Goal: Transaction & Acquisition: Purchase product/service

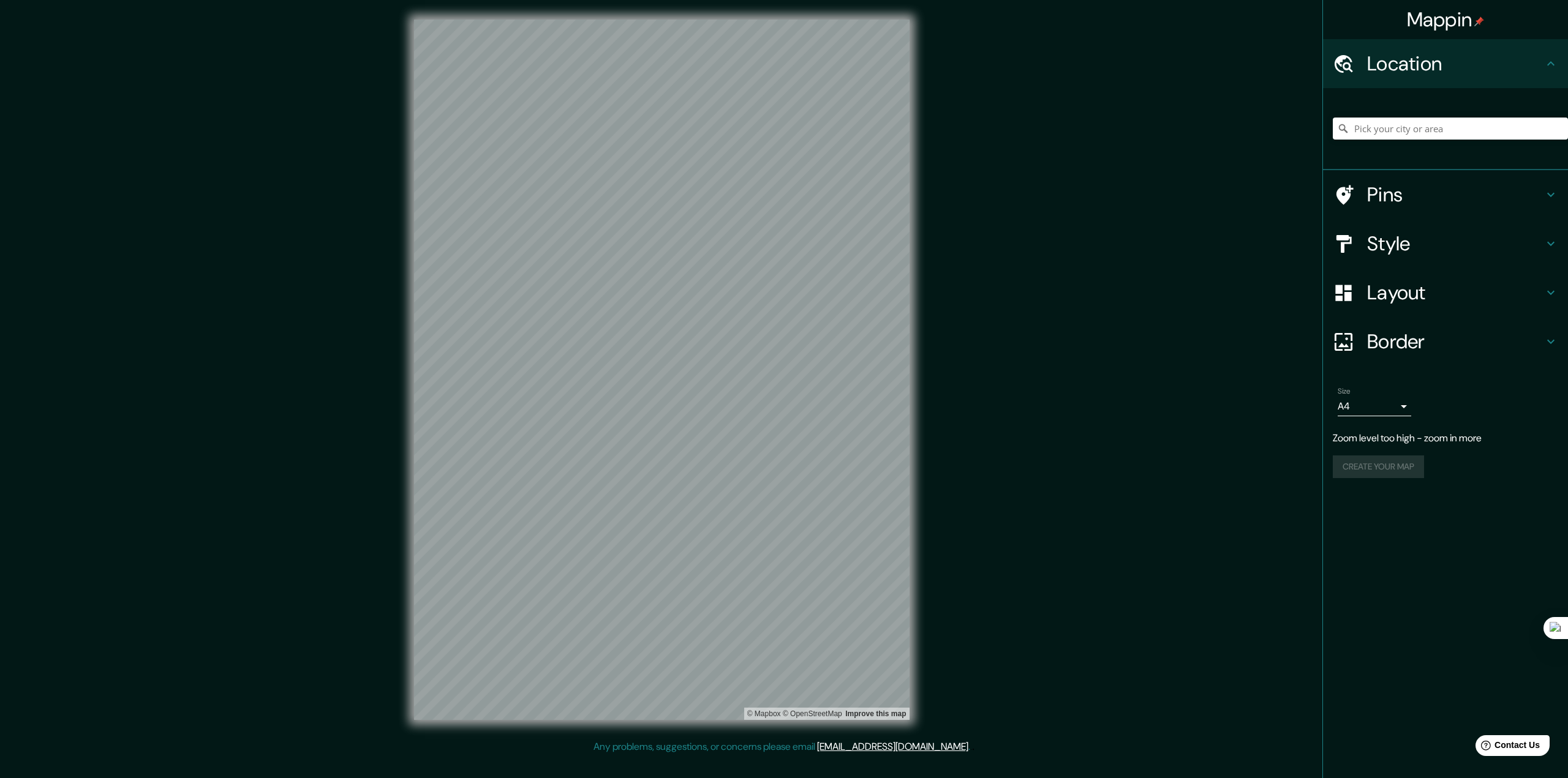
click at [950, 423] on div "Mappin Location Pins Style Layout Border Choose a border. Hint : you can make l…" at bounding box center [784, 379] width 1568 height 759
click at [1386, 128] on input "Pick your city or area" at bounding box center [1450, 128] width 235 height 22
click at [1395, 136] on input "Pick your city or area" at bounding box center [1450, 128] width 235 height 22
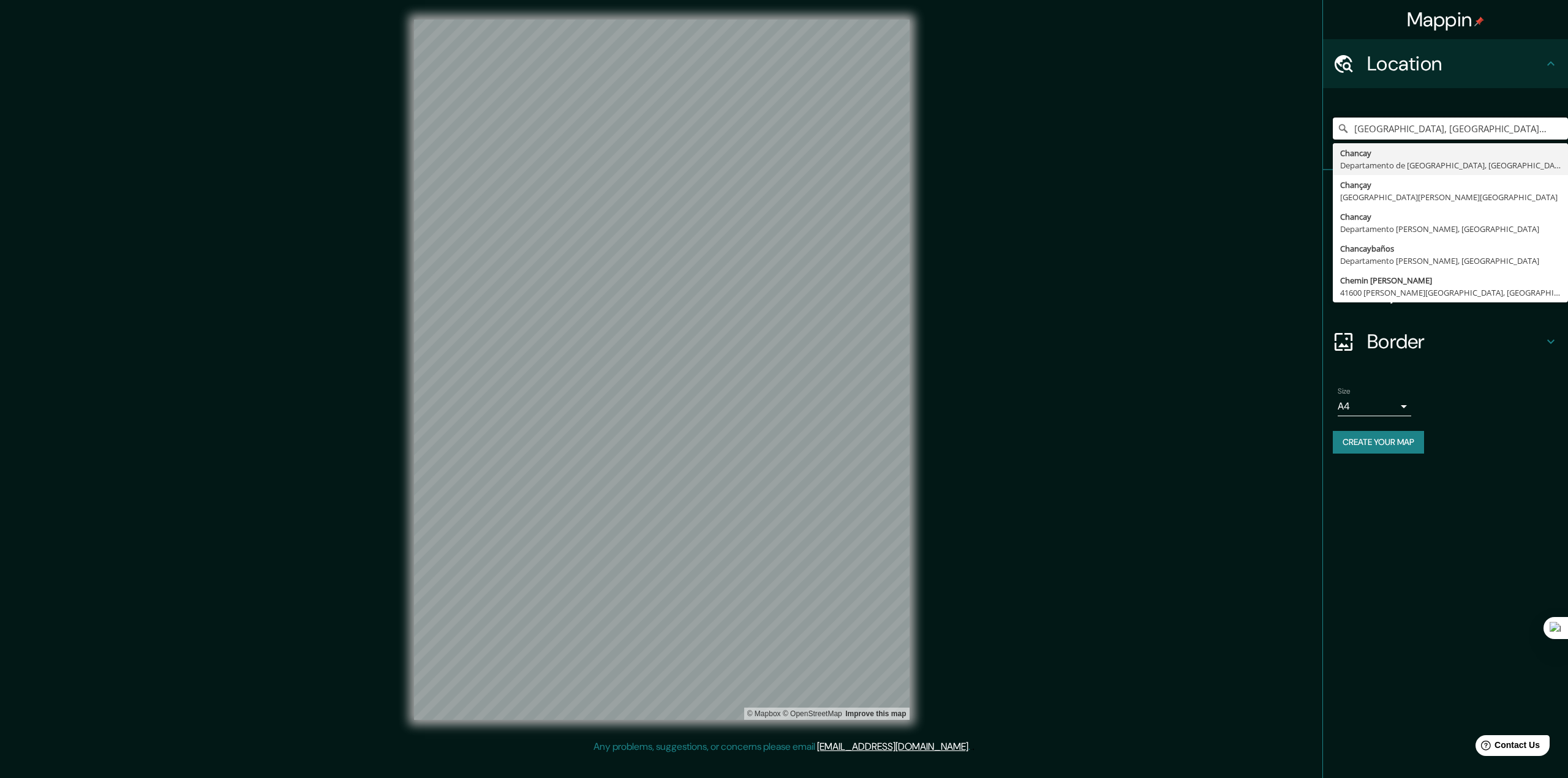
type input "[GEOGRAPHIC_DATA], [GEOGRAPHIC_DATA], [GEOGRAPHIC_DATA]"
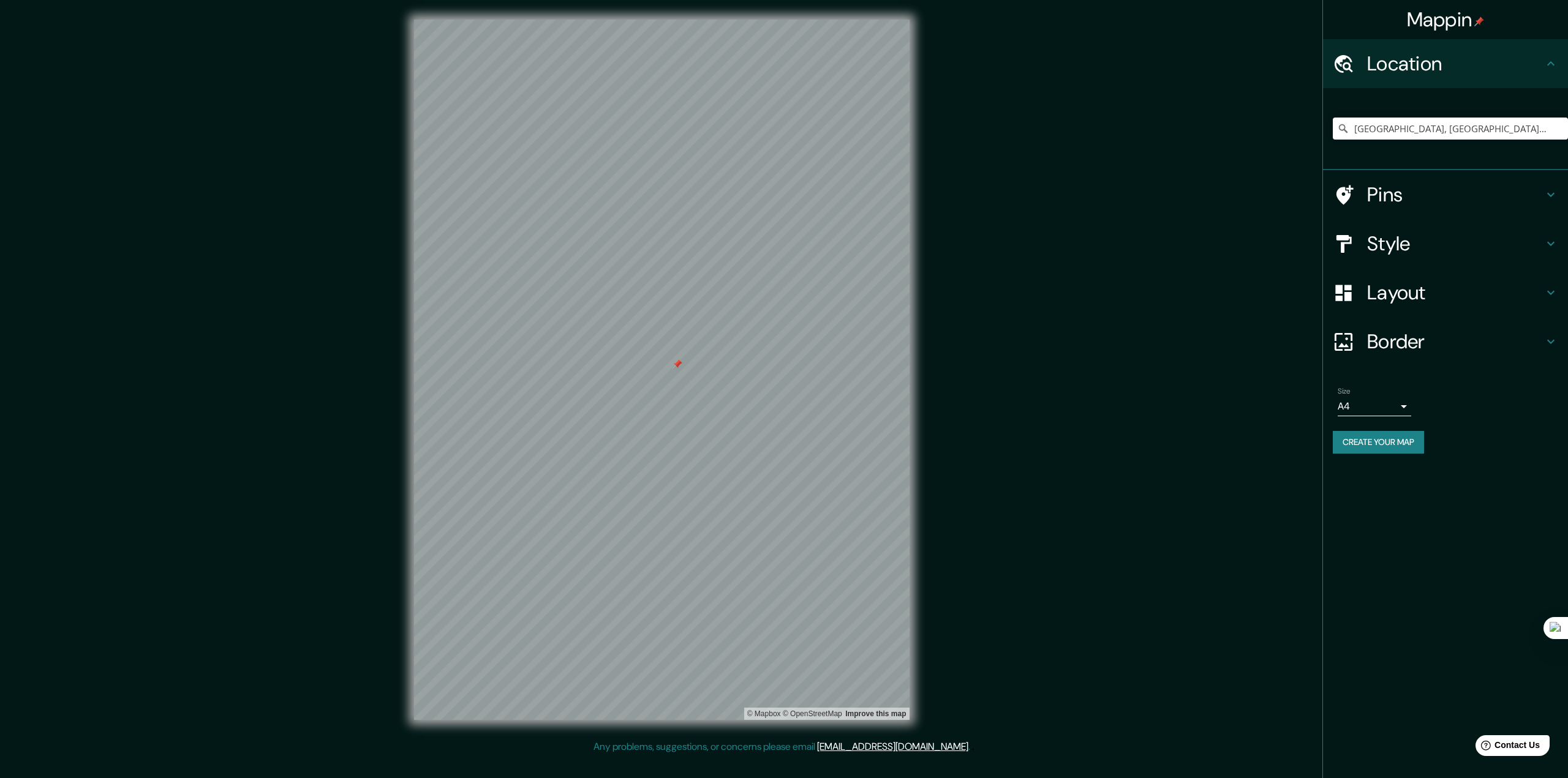
click at [295, 471] on div "Mappin Location Chancay, Departamento de Lima, Perú Chancay Departamento de Lim…" at bounding box center [784, 379] width 1568 height 759
click at [913, 391] on div "© Mapbox © OpenStreetMap Improve this map" at bounding box center [661, 370] width 535 height 740
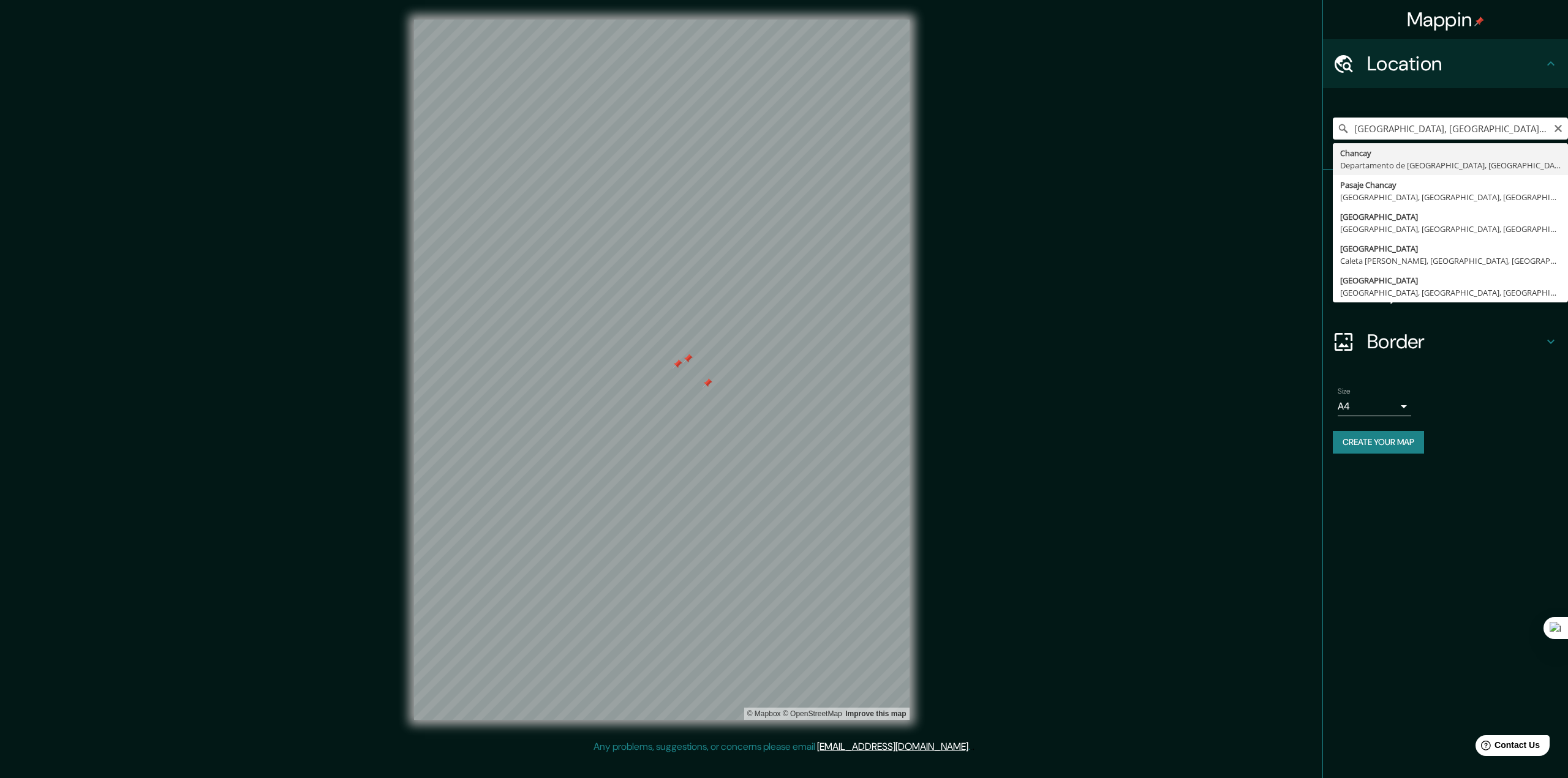
click at [1032, 405] on div "Mappin Location Chancay, Departamento de Lima, Perú Chancay Departamento de Lim…" at bounding box center [784, 379] width 1568 height 759
click at [1009, 404] on div "Mappin Location Chancay, Departamento de Lima, Perú Chancay Departamento de Lim…" at bounding box center [784, 379] width 1568 height 759
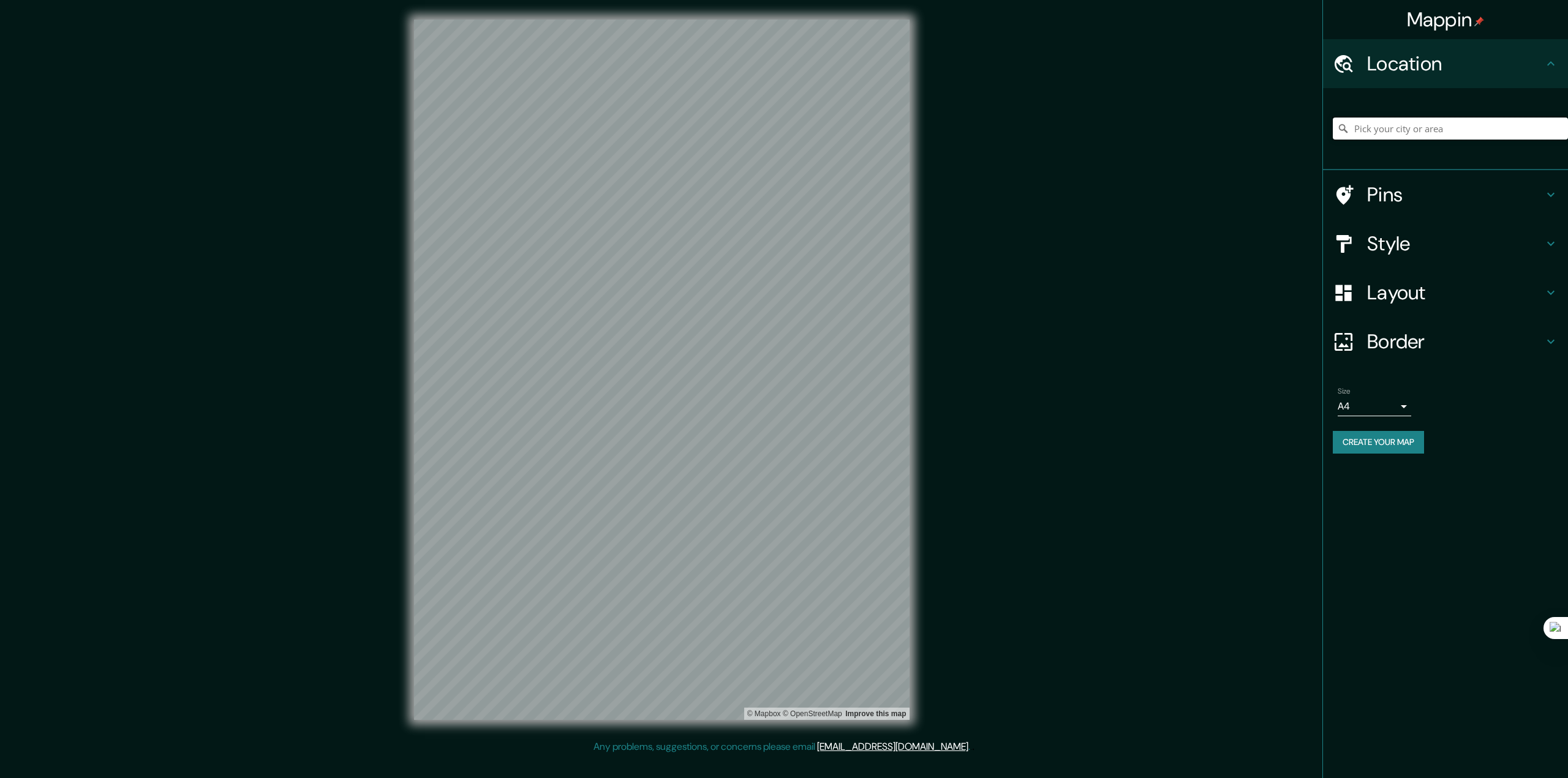
click at [1386, 139] on input "Pick your city or area" at bounding box center [1450, 128] width 235 height 22
click at [1399, 256] on h4 "Style" at bounding box center [1455, 244] width 176 height 25
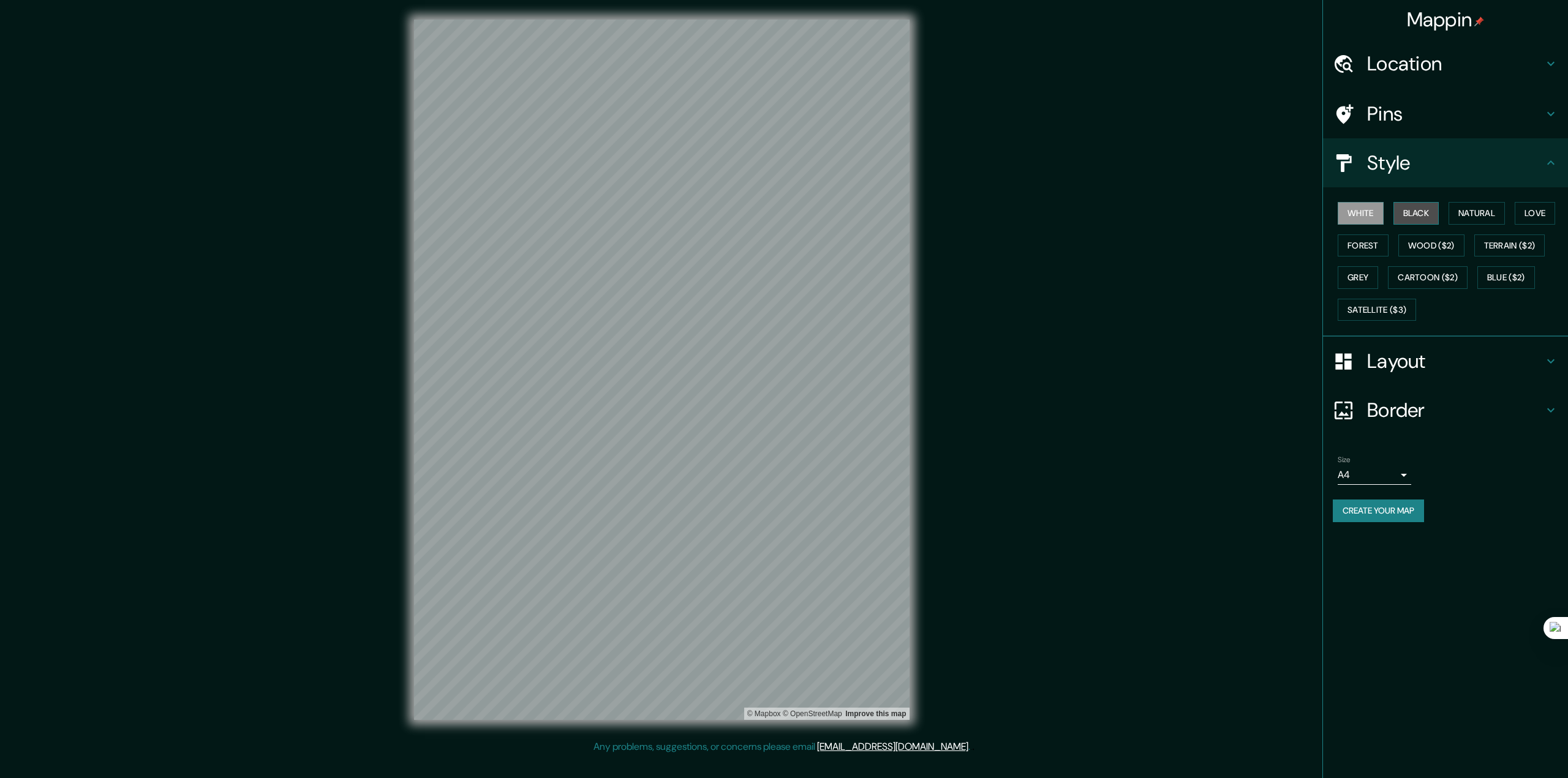
click at [1439, 224] on button "Black" at bounding box center [1416, 213] width 46 height 23
click at [1475, 224] on button "Natural" at bounding box center [1477, 213] width 57 height 23
click at [1465, 257] on button "Wood ($2)" at bounding box center [1431, 246] width 66 height 23
click at [1389, 257] on button "Forest" at bounding box center [1363, 246] width 51 height 23
click at [1515, 224] on button "Love" at bounding box center [1535, 213] width 40 height 23
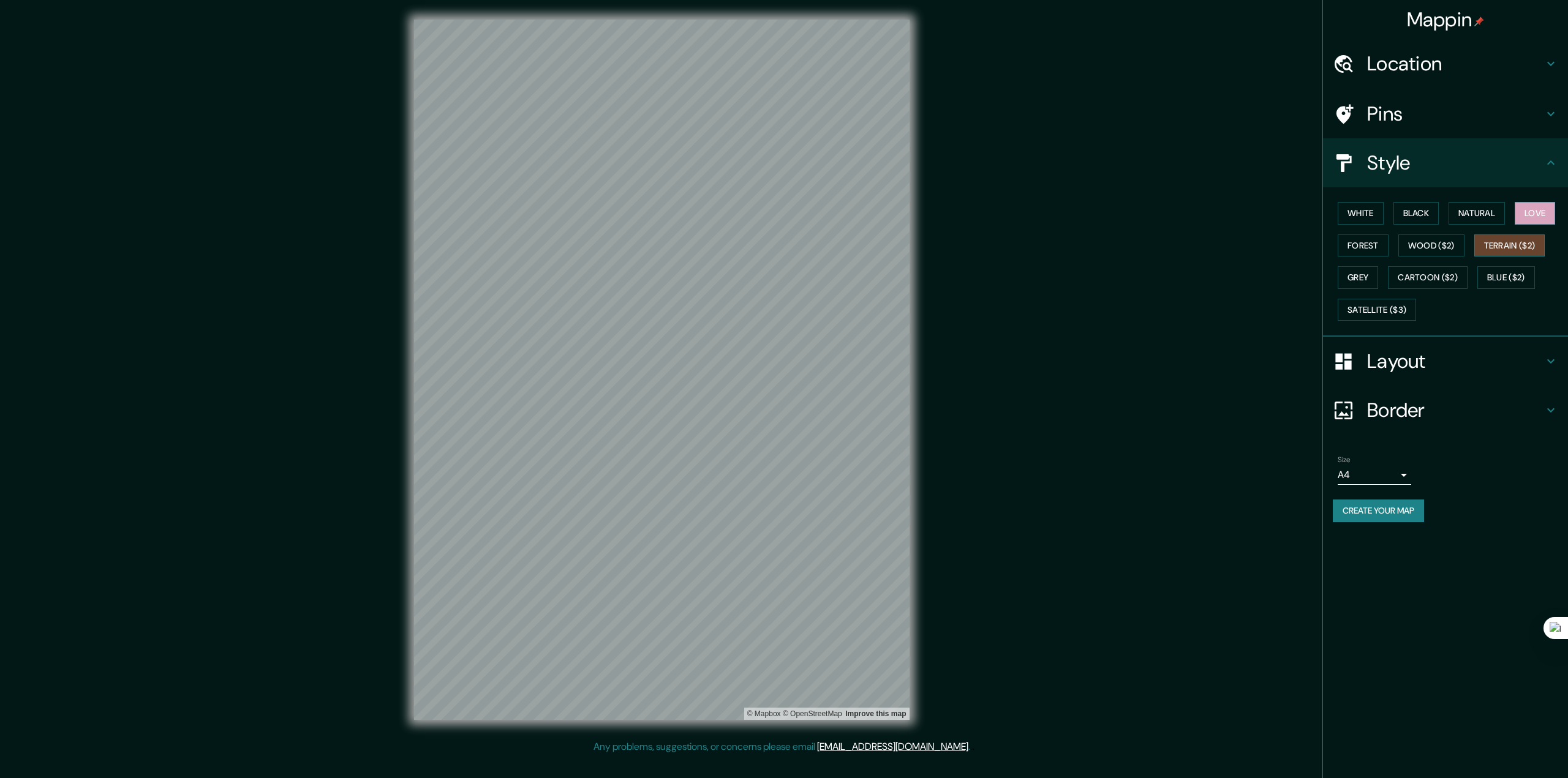
click at [1475, 257] on button "Terrain ($2)" at bounding box center [1510, 246] width 71 height 23
click at [1378, 289] on button "Grey" at bounding box center [1358, 278] width 40 height 23
click at [1475, 257] on button "Terrain ($2)" at bounding box center [1510, 246] width 71 height 23
click at [1388, 289] on button "Cartoon ($2)" at bounding box center [1428, 278] width 79 height 23
click at [1475, 257] on button "Terrain ($2)" at bounding box center [1510, 246] width 71 height 23
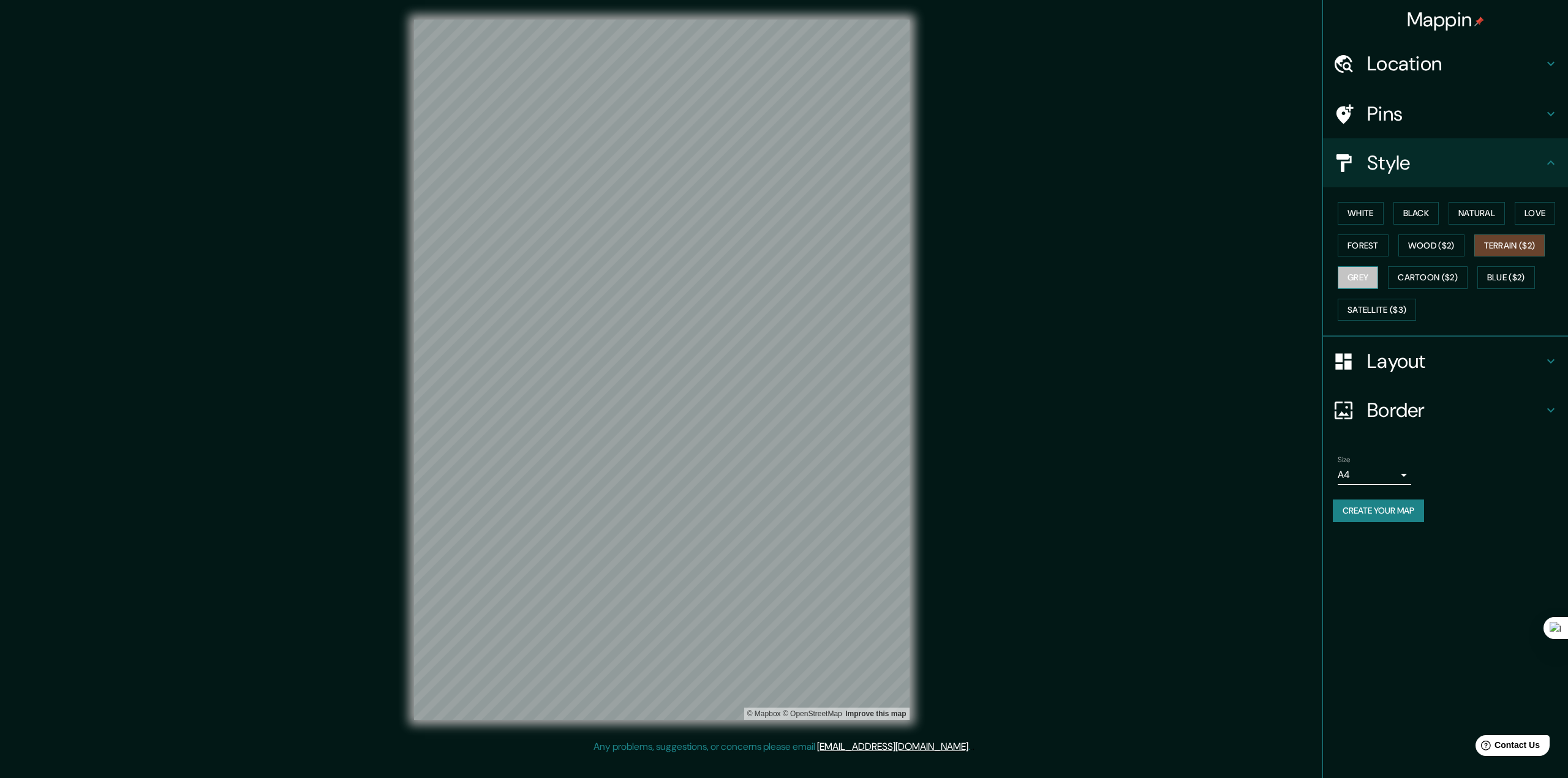
click at [1378, 289] on button "Grey" at bounding box center [1358, 278] width 40 height 23
click at [1477, 289] on button "Blue ($2)" at bounding box center [1506, 278] width 57 height 23
click at [1378, 321] on button "Satellite ($3)" at bounding box center [1377, 310] width 79 height 23
click at [1475, 257] on button "Terrain ($2)" at bounding box center [1510, 246] width 71 height 23
click at [1357, 224] on button "White" at bounding box center [1360, 213] width 46 height 23
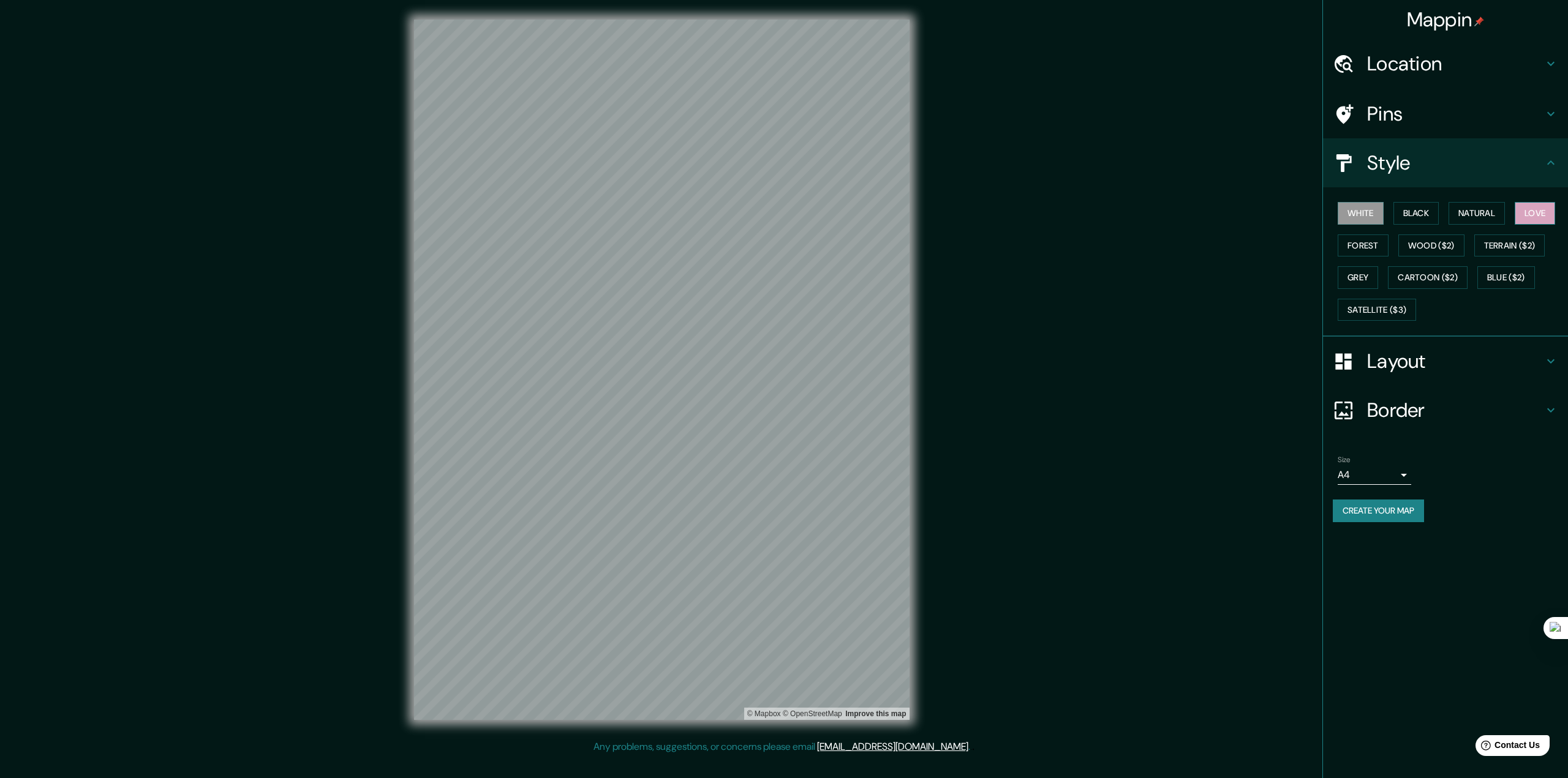
click at [1515, 224] on button "Love" at bounding box center [1535, 213] width 40 height 23
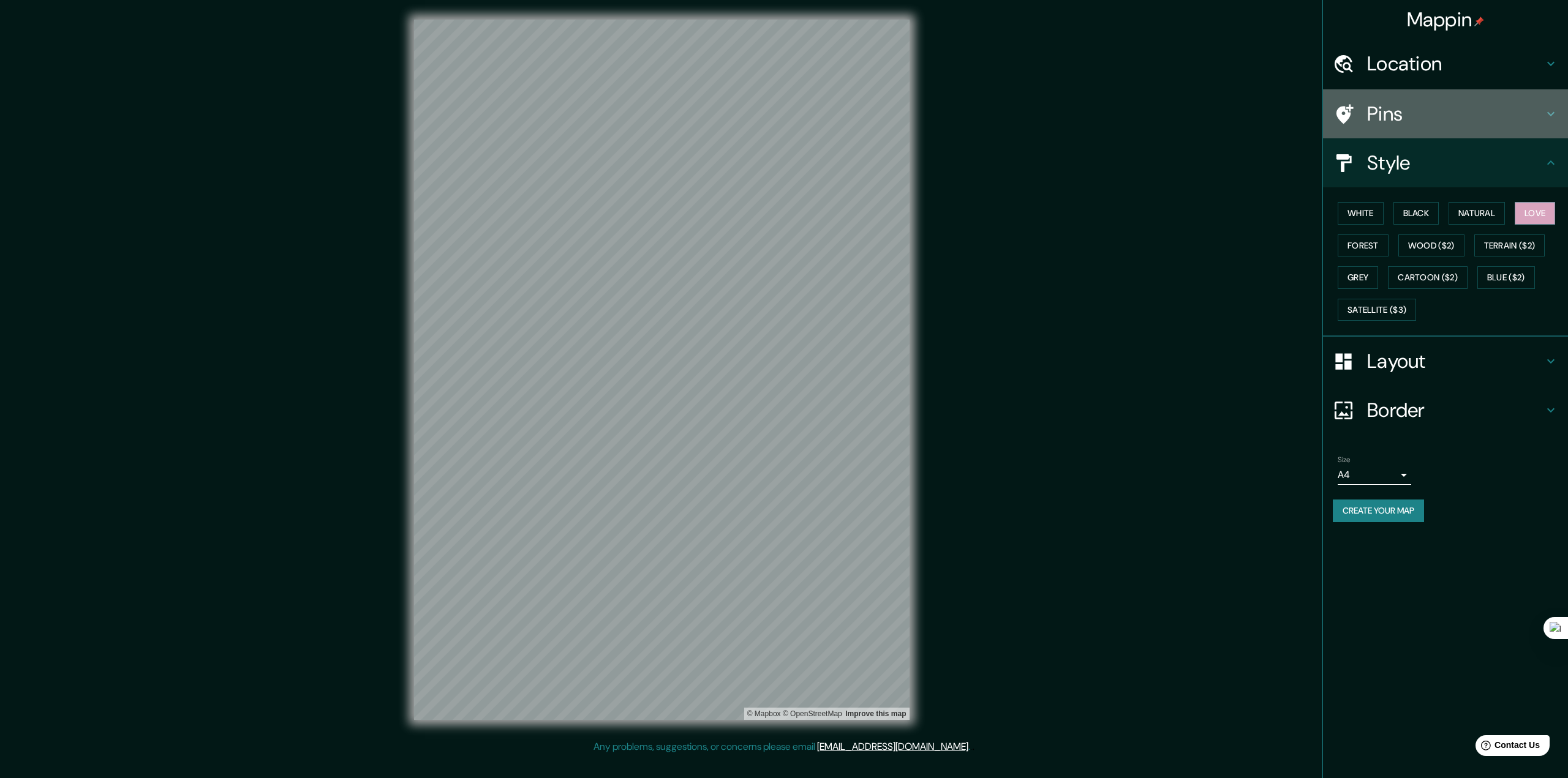
click at [1427, 126] on h4 "Pins" at bounding box center [1455, 114] width 176 height 25
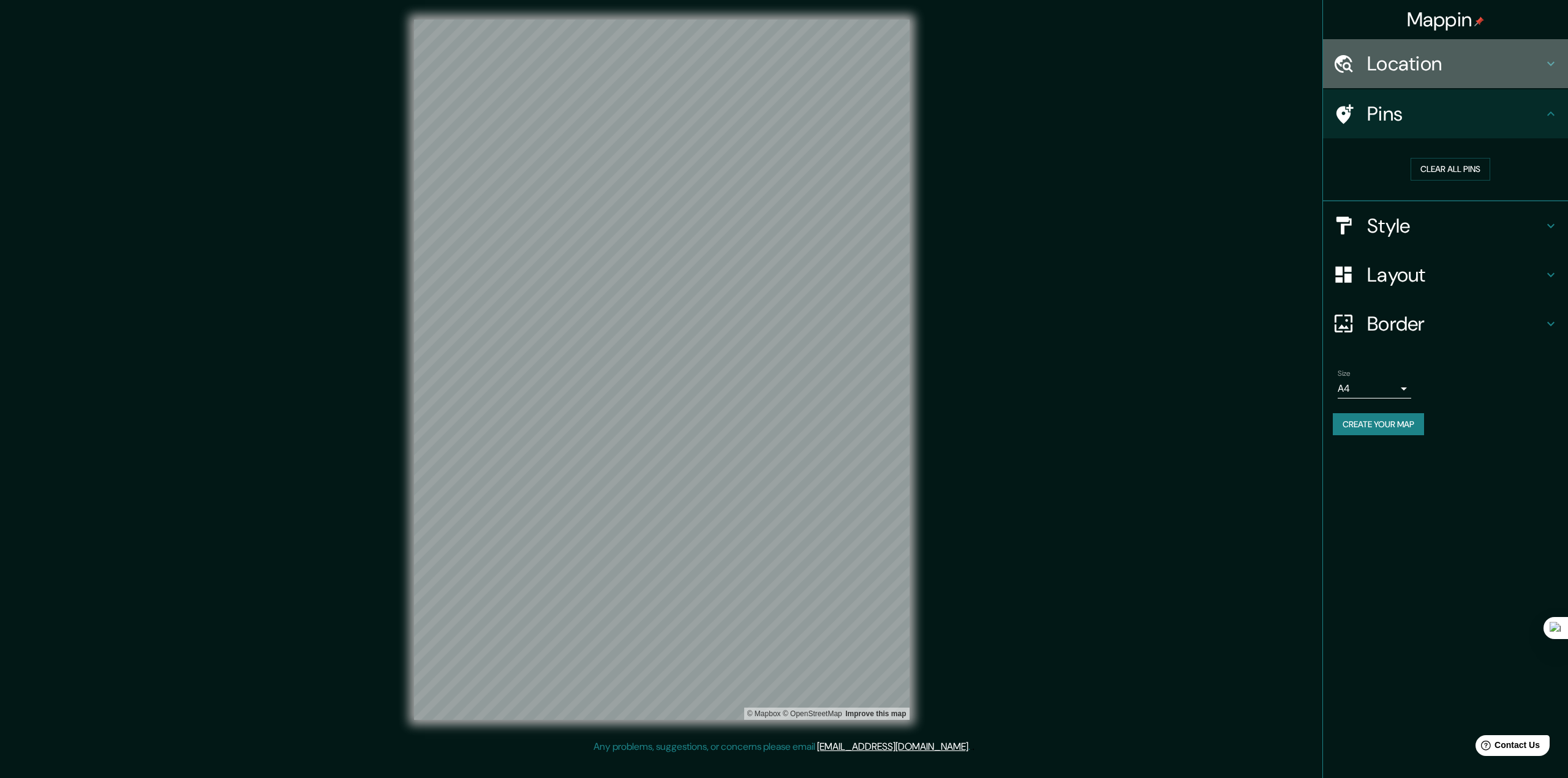
click at [1478, 70] on h4 "Location" at bounding box center [1455, 64] width 176 height 25
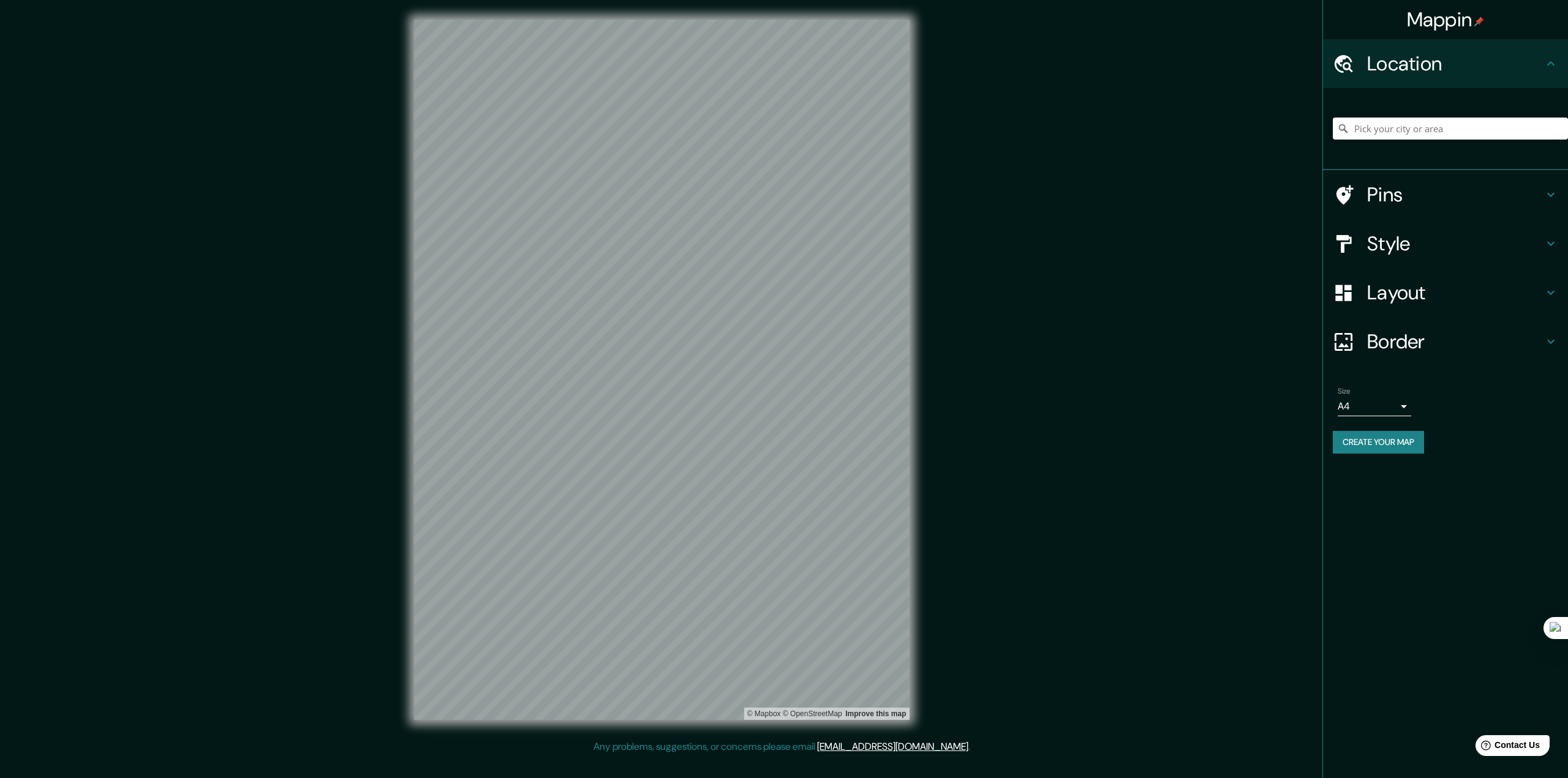
click at [1447, 139] on input "Pick your city or area" at bounding box center [1450, 128] width 235 height 22
type input "[GEOGRAPHIC_DATA], [GEOGRAPHIC_DATA], [GEOGRAPHIC_DATA]"
click at [1402, 354] on h4 "Border" at bounding box center [1455, 341] width 176 height 25
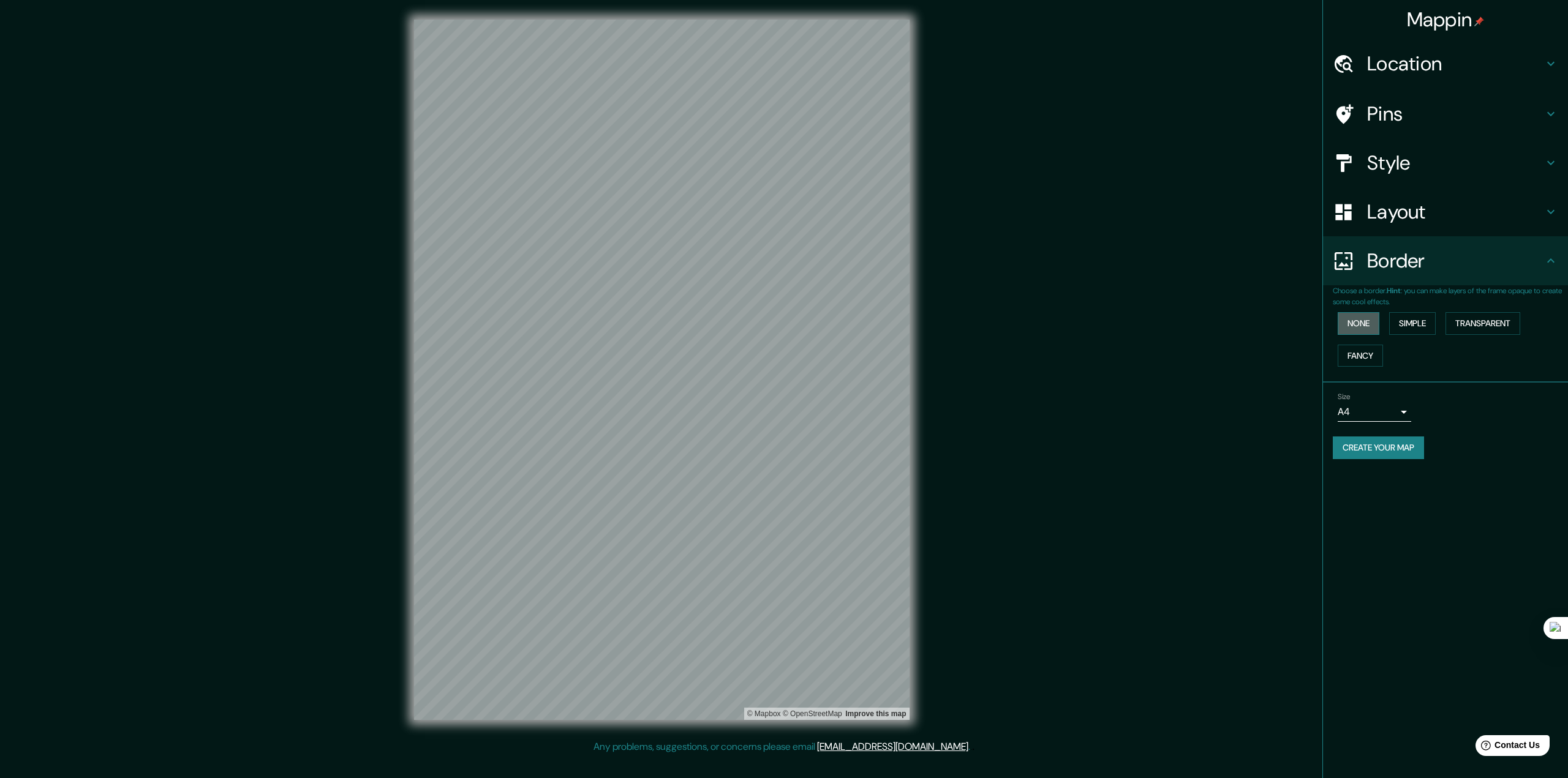
click at [1360, 335] on button "None" at bounding box center [1358, 324] width 42 height 23
click at [1420, 335] on button "Simple" at bounding box center [1412, 324] width 47 height 23
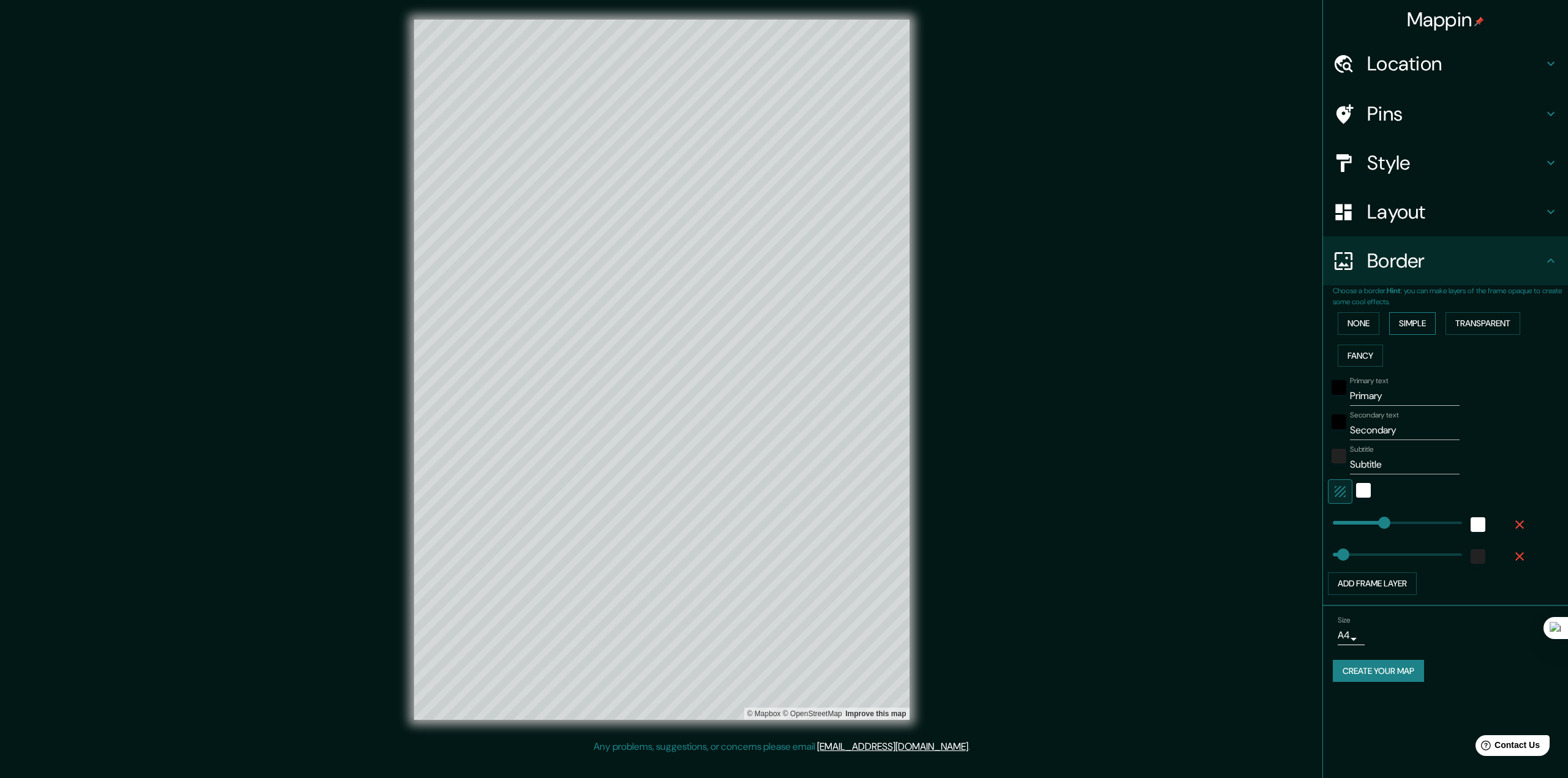
drag, startPoint x: 1414, startPoint y: 356, endPoint x: 1404, endPoint y: 356, distance: 10.0
click at [1411, 335] on button "Simple" at bounding box center [1412, 324] width 47 height 23
type input "324"
type input "65"
click at [1357, 335] on button "None" at bounding box center [1358, 324] width 42 height 23
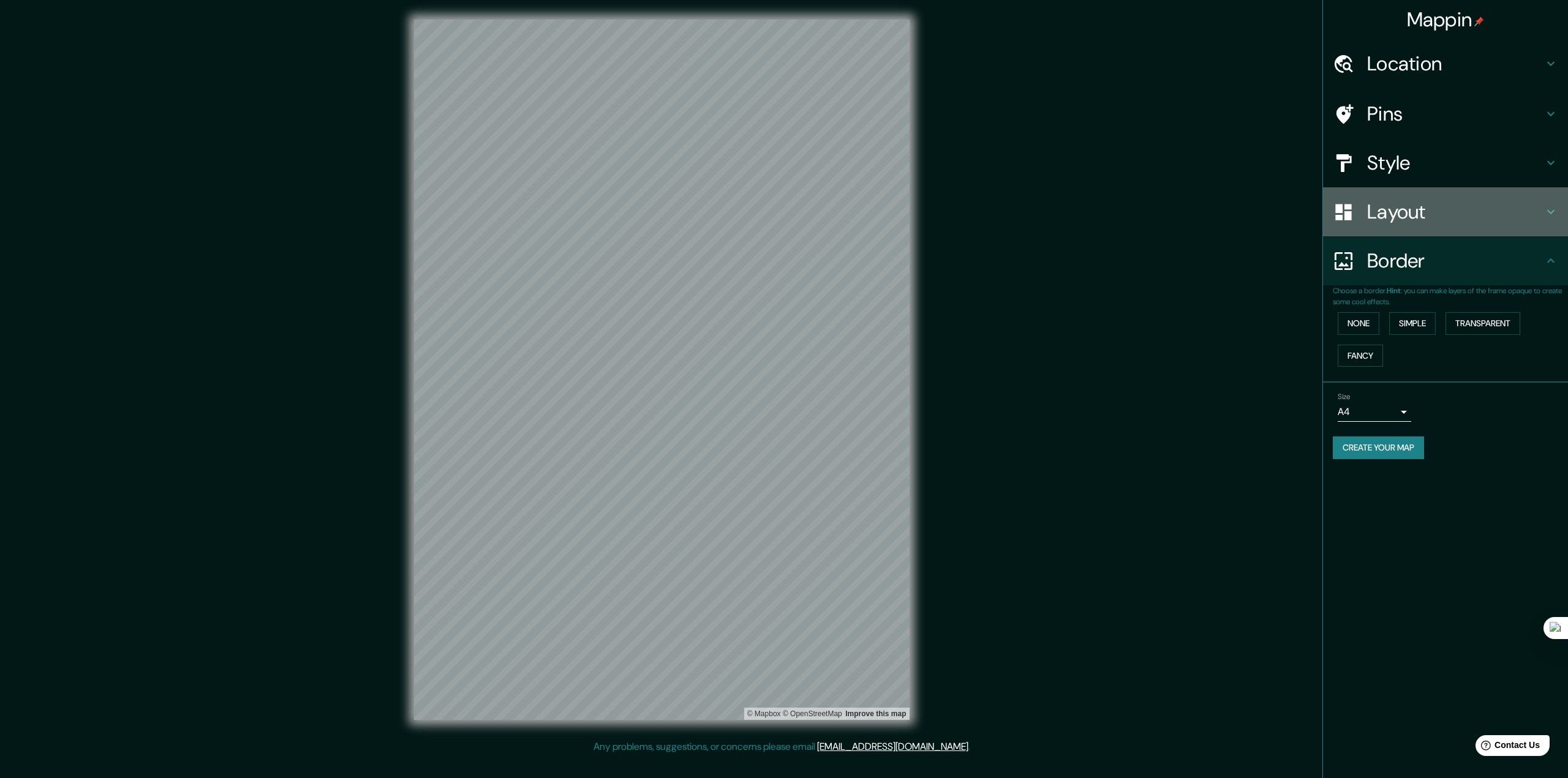
click at [1394, 224] on h4 "Layout" at bounding box center [1455, 212] width 176 height 25
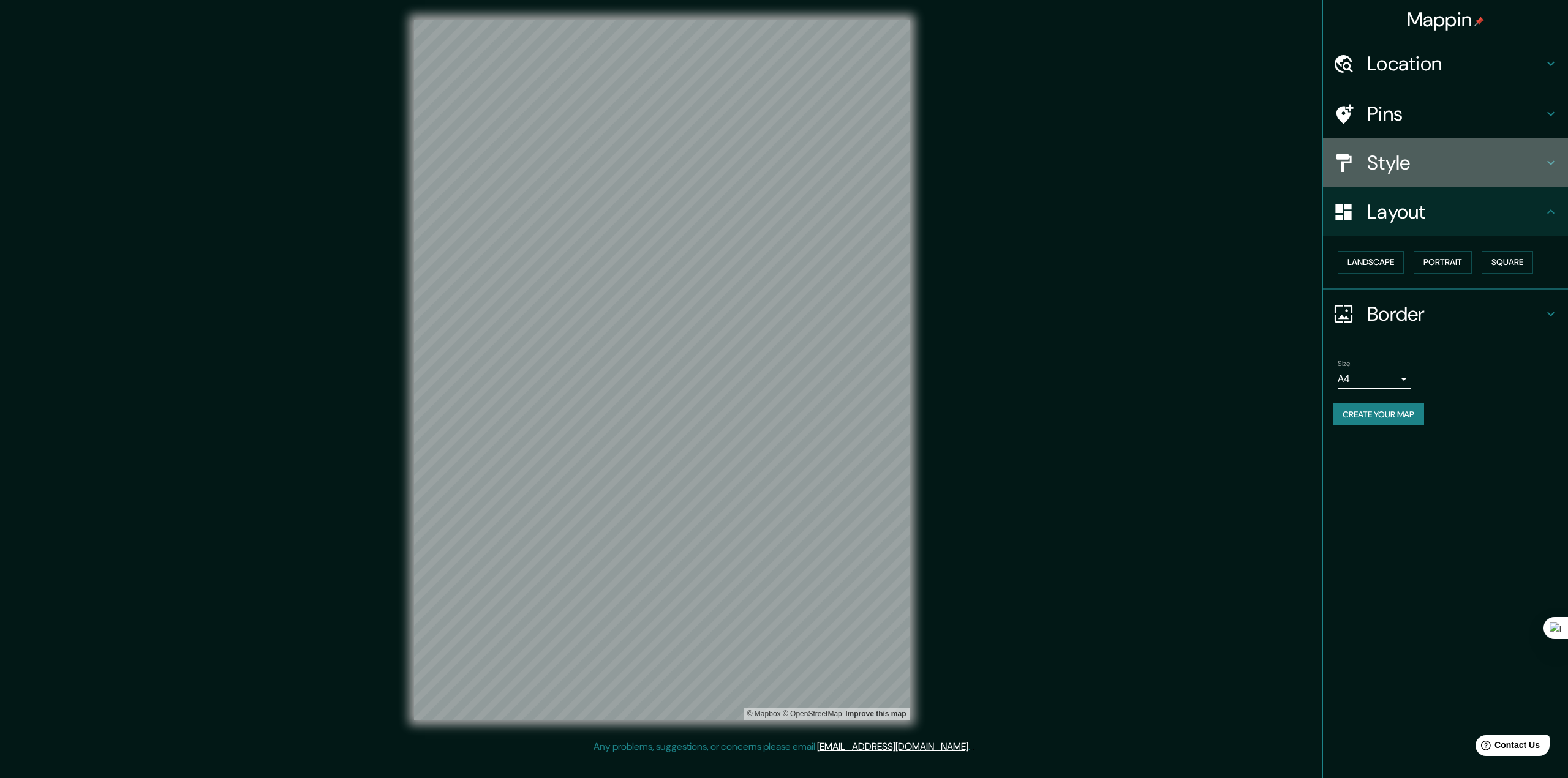
click at [1392, 188] on div "Style" at bounding box center [1445, 162] width 245 height 49
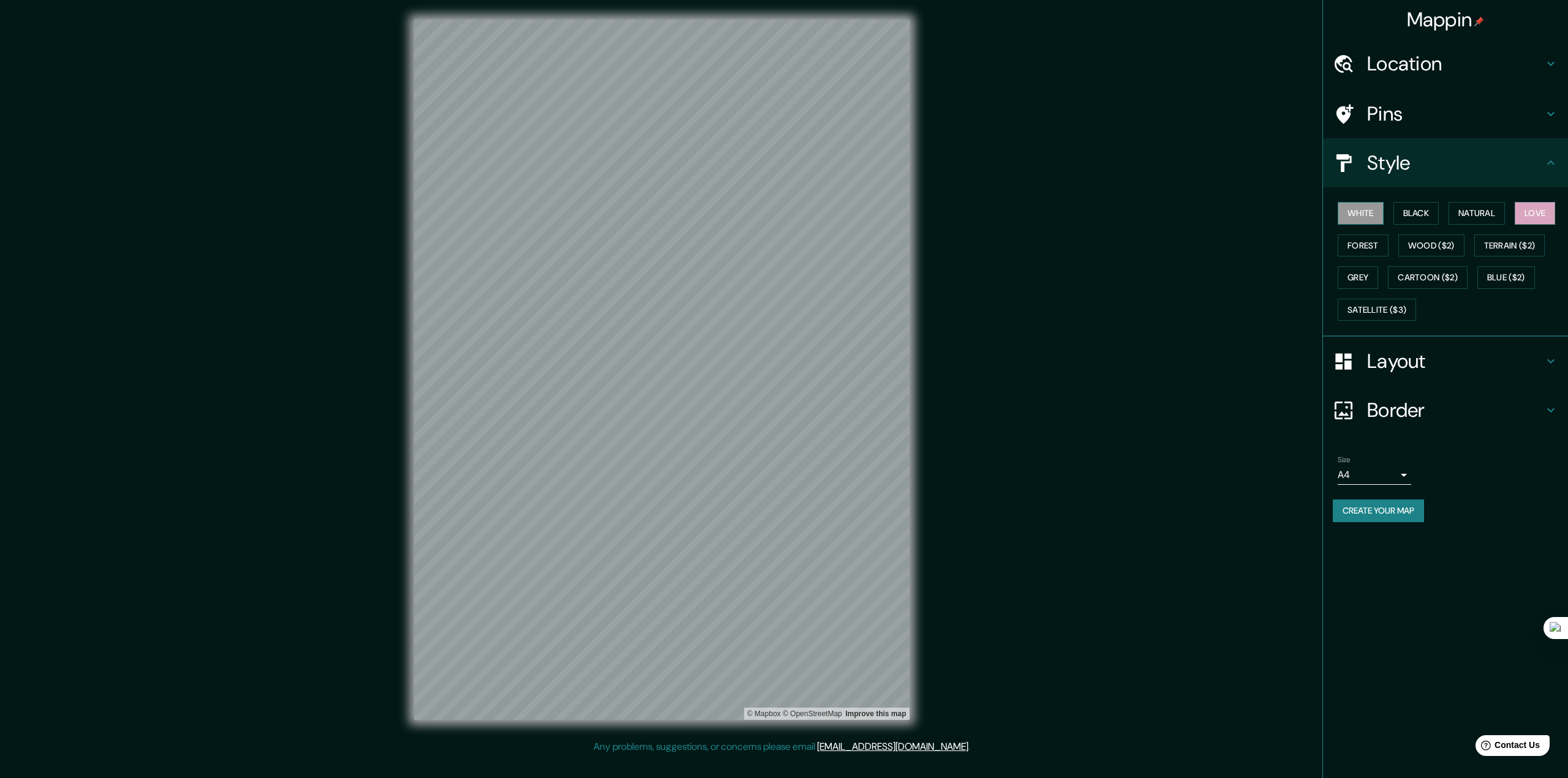
click at [1358, 220] on button "White" at bounding box center [1360, 213] width 46 height 23
